Goal: Information Seeking & Learning: Compare options

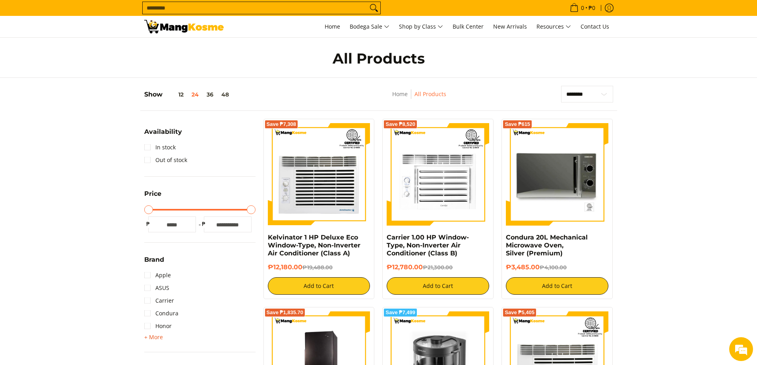
click at [154, 334] on span "+ More" at bounding box center [153, 337] width 19 height 6
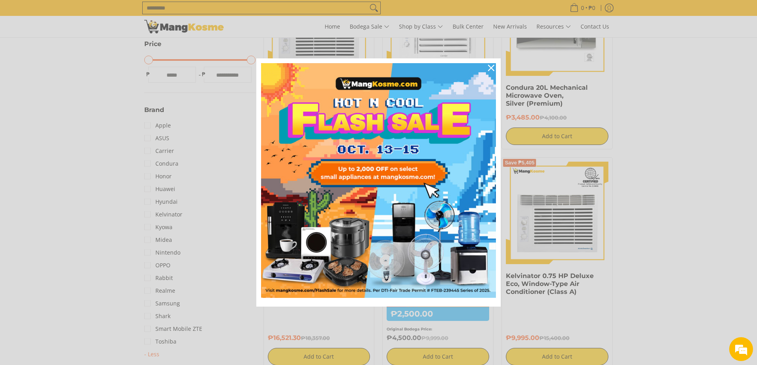
scroll to position [238, 0]
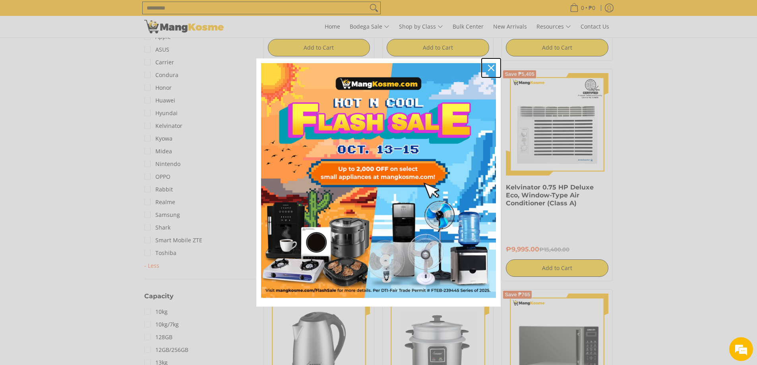
drag, startPoint x: 491, startPoint y: 67, endPoint x: 442, endPoint y: 95, distance: 56.8
click at [491, 67] on icon "close icon" at bounding box center [491, 68] width 6 height 6
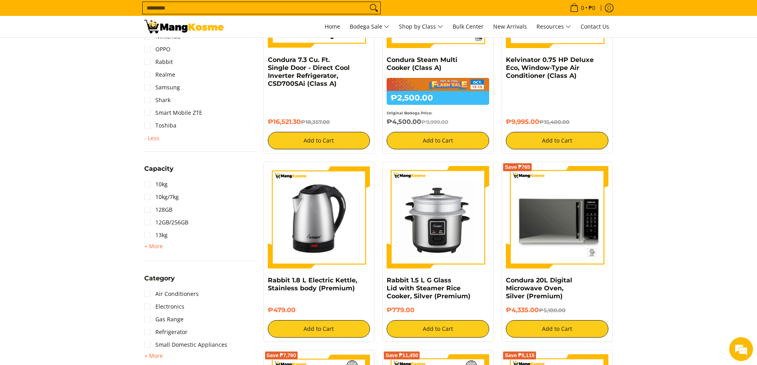
scroll to position [397, 0]
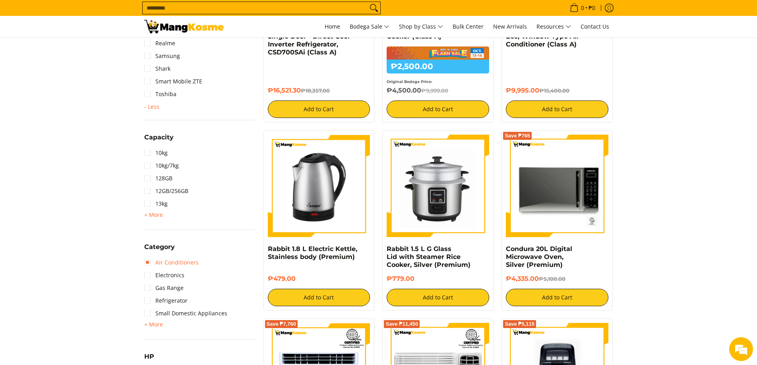
click at [156, 262] on link "Air Conditioners" at bounding box center [171, 262] width 54 height 13
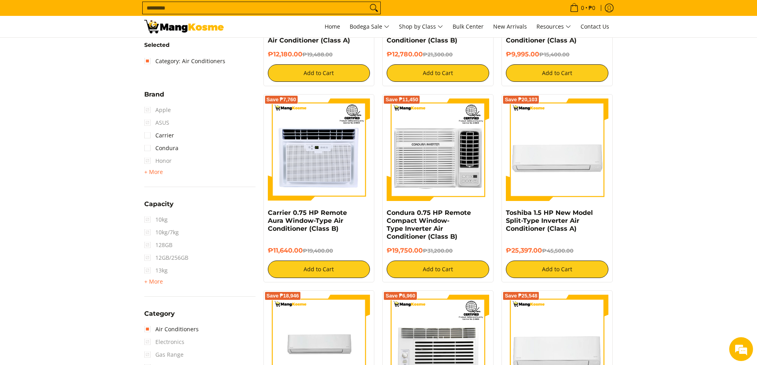
scroll to position [207, 0]
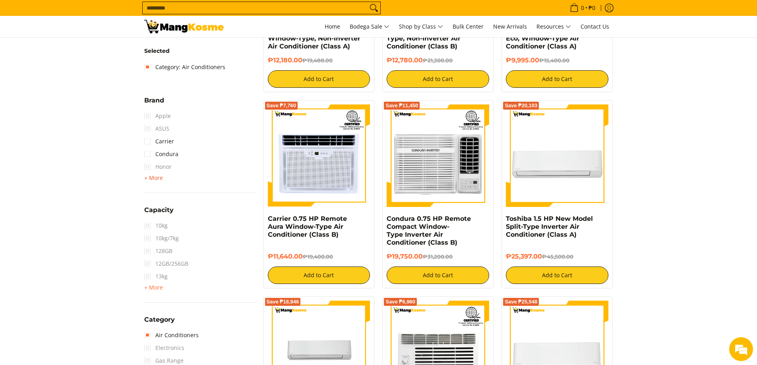
click at [153, 177] on span "+ More" at bounding box center [153, 178] width 19 height 6
click at [150, 142] on link "Carrier" at bounding box center [159, 141] width 30 height 13
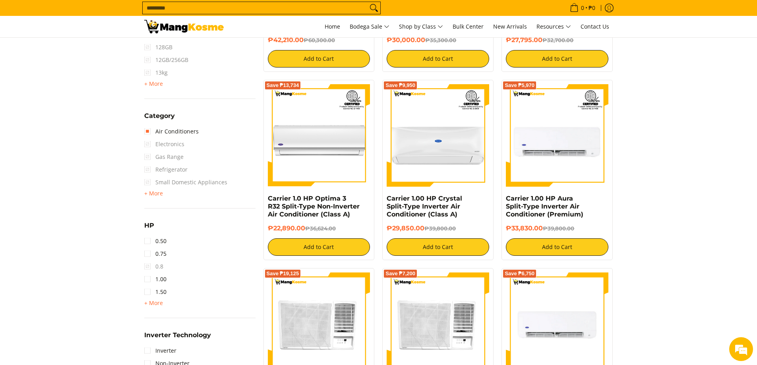
scroll to position [485, 0]
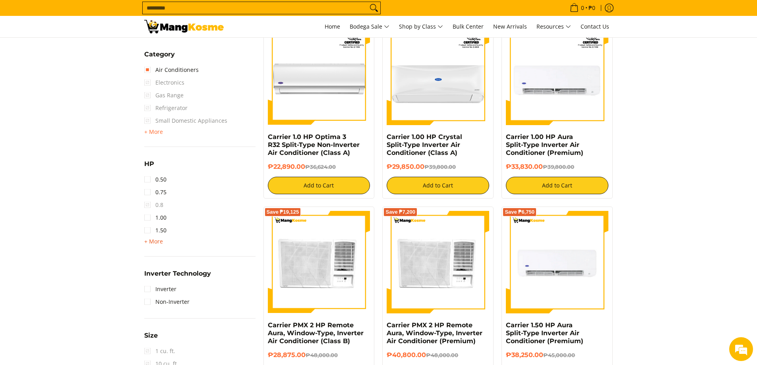
click at [155, 240] on span "+ More" at bounding box center [153, 241] width 19 height 6
click at [147, 232] on link "1.50" at bounding box center [155, 230] width 22 height 13
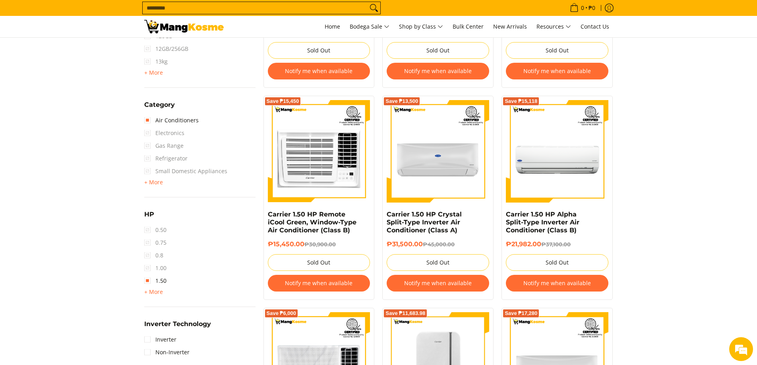
scroll to position [556, 0]
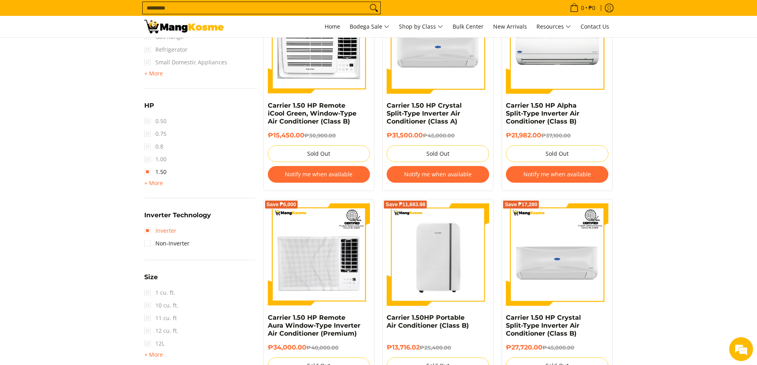
click at [166, 233] on link "Inverter" at bounding box center [160, 231] width 32 height 13
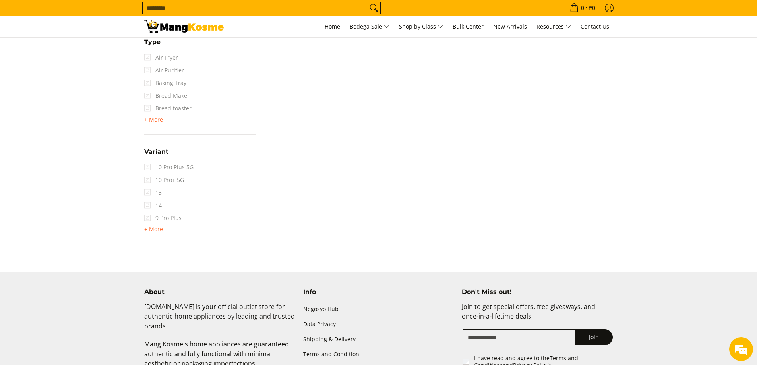
scroll to position [803, 0]
